Goal: Information Seeking & Learning: Check status

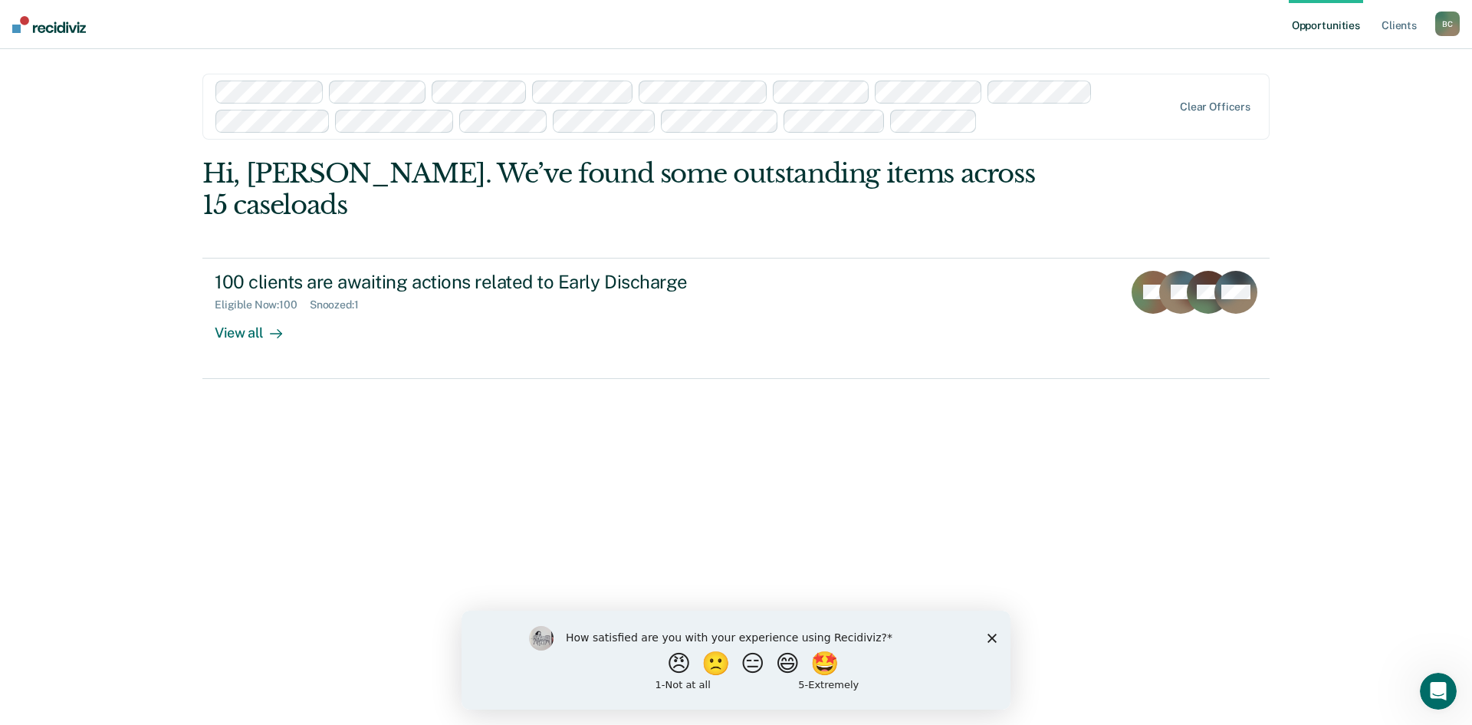
click at [989, 638] on icon "Close survey" at bounding box center [992, 637] width 9 height 9
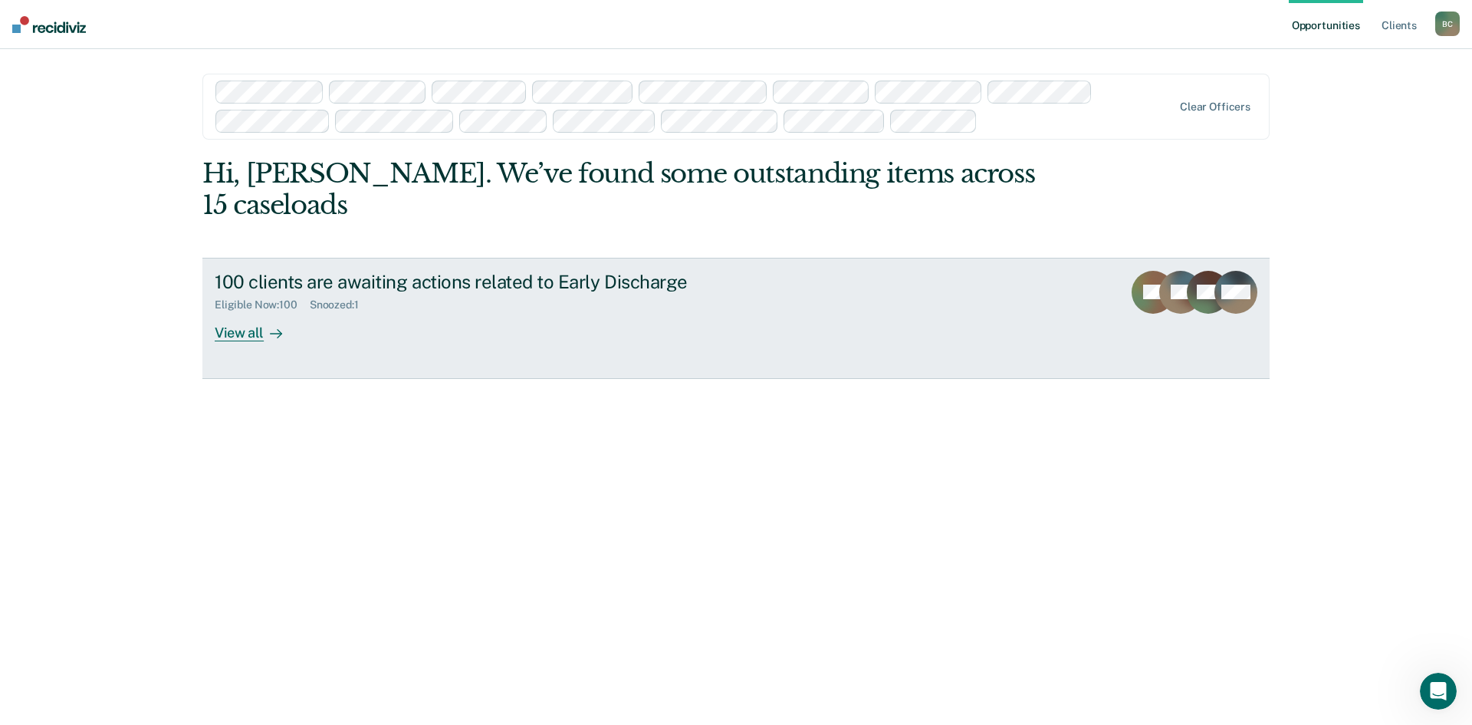
click at [233, 311] on div "View all" at bounding box center [258, 326] width 86 height 30
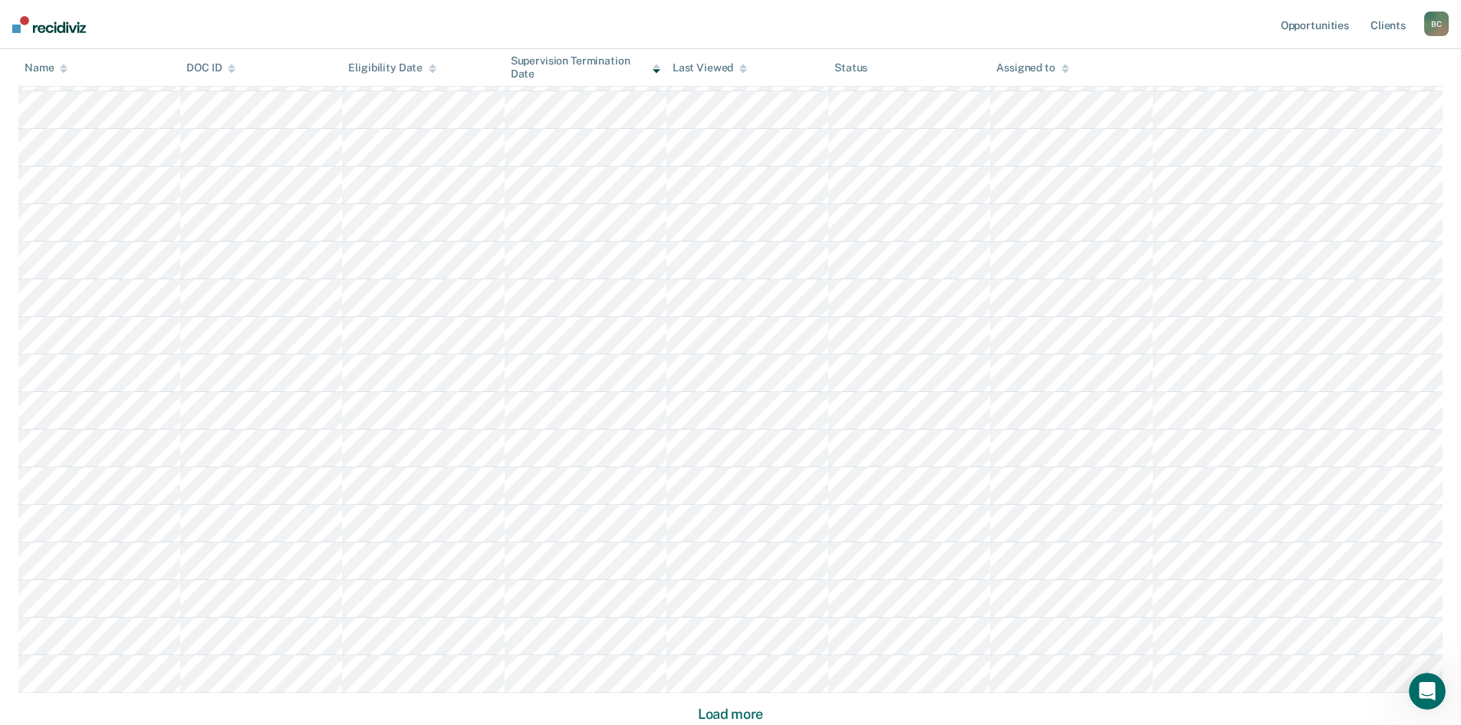
scroll to position [915, 0]
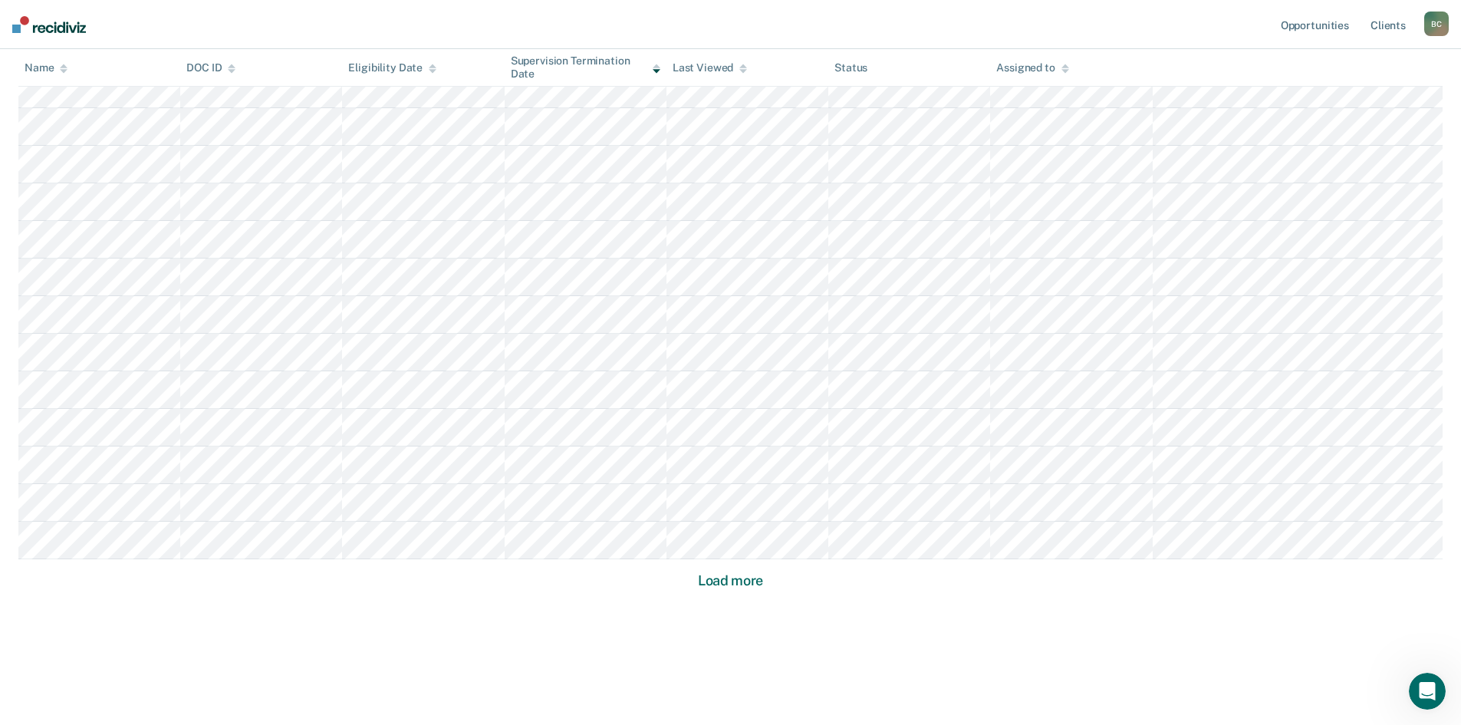
click at [729, 577] on button "Load more" at bounding box center [730, 580] width 74 height 18
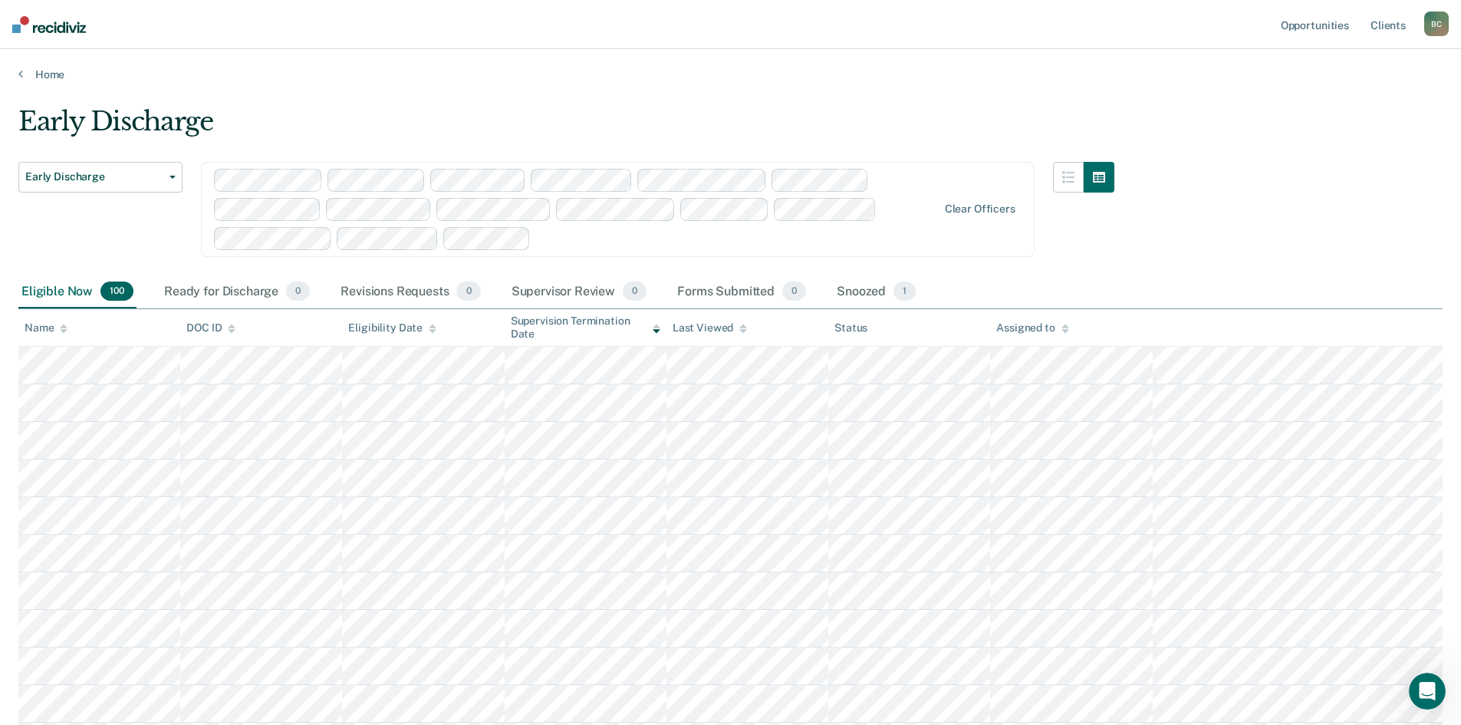
scroll to position [153, 0]
